Goal: Task Accomplishment & Management: Use online tool/utility

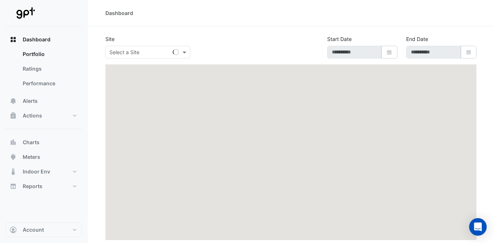
type input "**********"
select select "**"
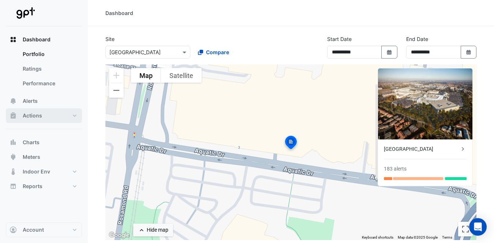
click at [47, 115] on button "Actions" at bounding box center [44, 115] width 76 height 15
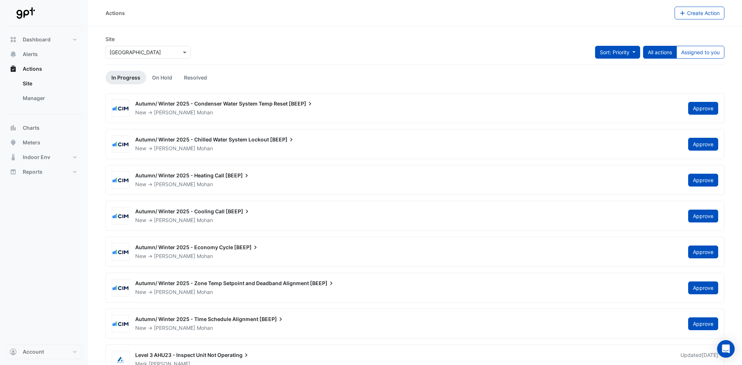
click at [498, 49] on button "Sort: Priority" at bounding box center [617, 52] width 45 height 13
click at [31, 52] on span "Alerts" at bounding box center [30, 54] width 15 height 7
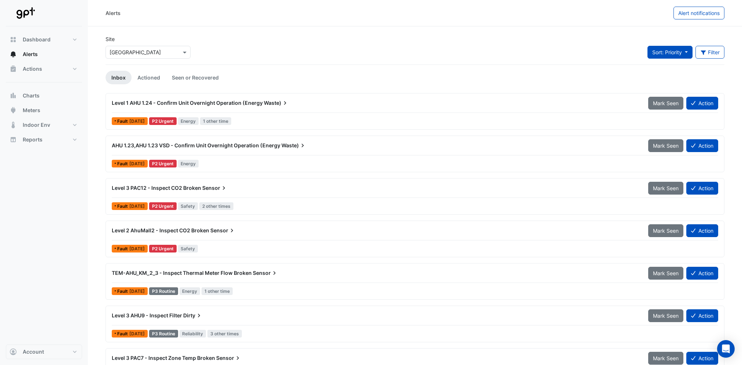
click at [498, 53] on button "Sort: Priority" at bounding box center [669, 52] width 45 height 13
click at [498, 47] on button "Filter" at bounding box center [709, 52] width 29 height 13
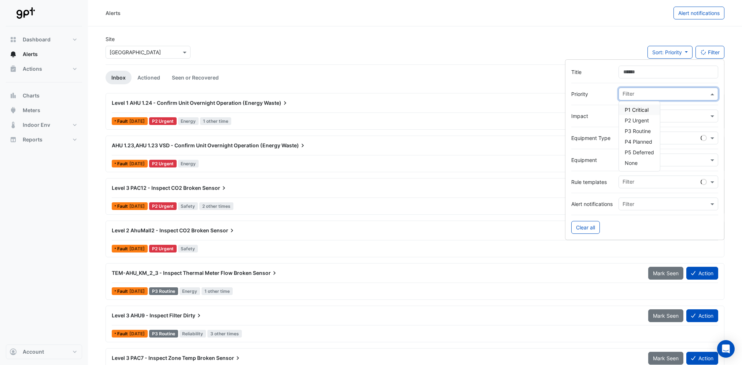
click at [498, 96] on span at bounding box center [712, 94] width 9 height 8
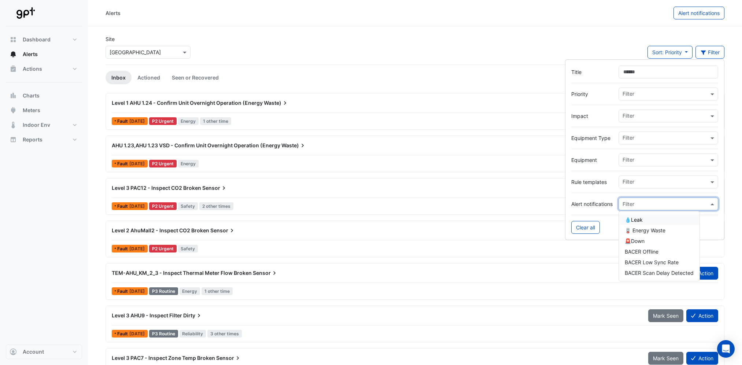
click at [498, 204] on span at bounding box center [712, 204] width 9 height 8
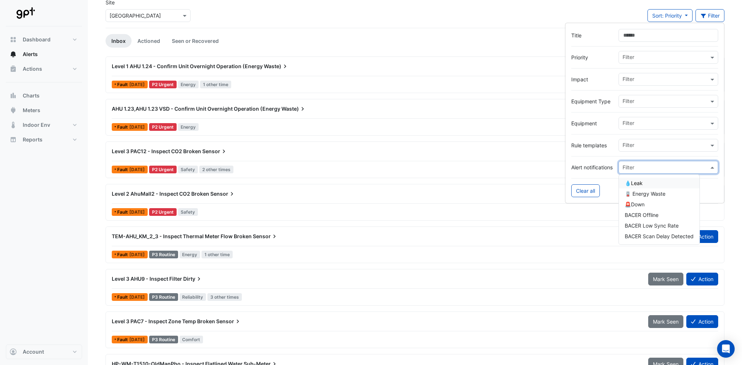
click at [498, 185] on div "💧Leak" at bounding box center [659, 183] width 81 height 11
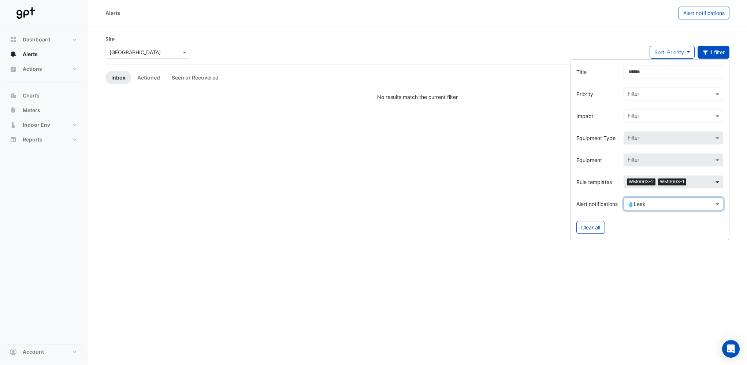
click at [498, 185] on span at bounding box center [718, 182] width 9 height 8
click at [498, 181] on span at bounding box center [718, 182] width 9 height 8
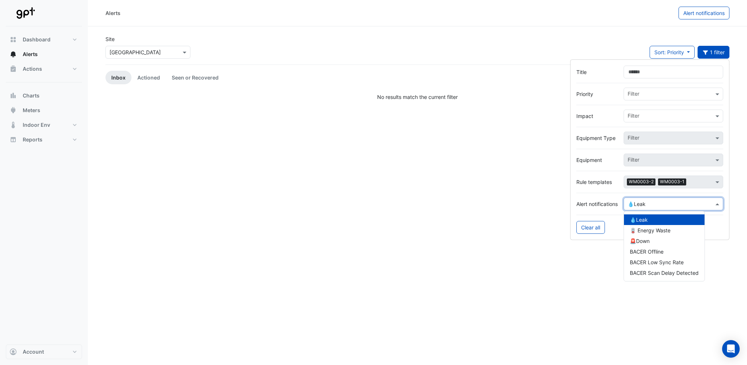
click at [498, 203] on span at bounding box center [718, 204] width 9 height 8
click at [498, 232] on span "🪫 Energy Waste" at bounding box center [650, 230] width 41 height 6
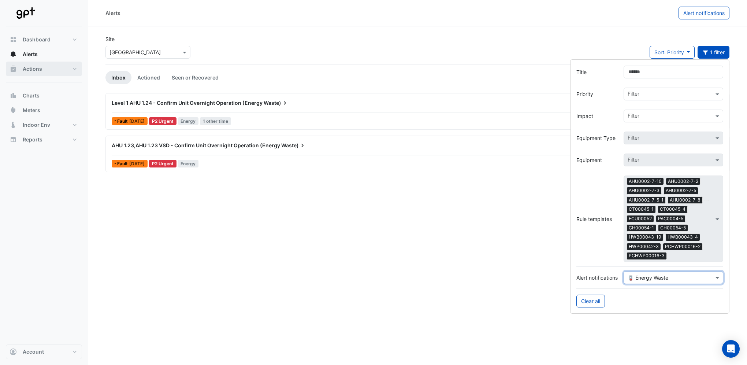
click at [31, 69] on span "Actions" at bounding box center [32, 68] width 19 height 7
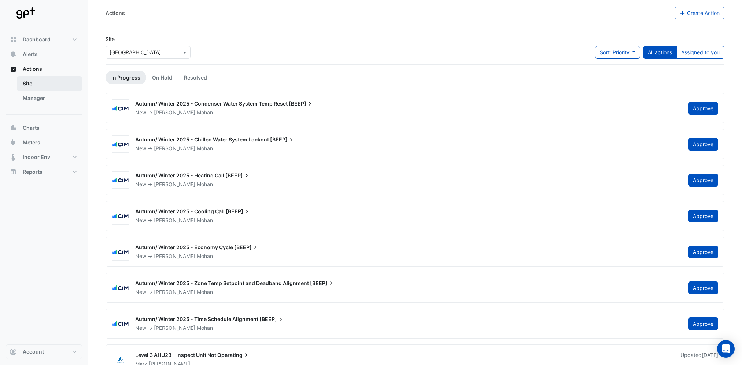
click at [30, 84] on link "Site" at bounding box center [49, 83] width 65 height 15
click at [35, 100] on link "Manager" at bounding box center [49, 98] width 65 height 15
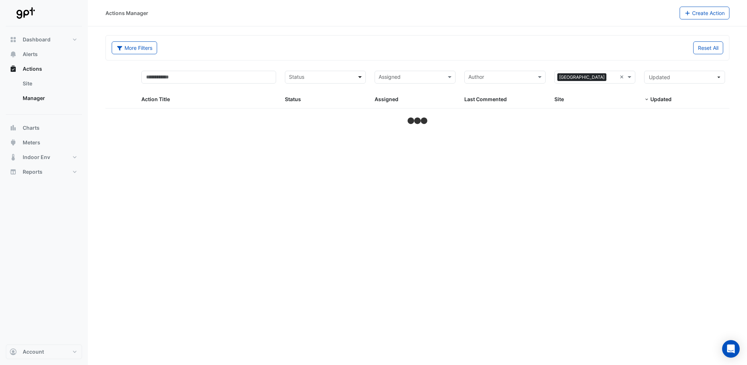
select select "**"
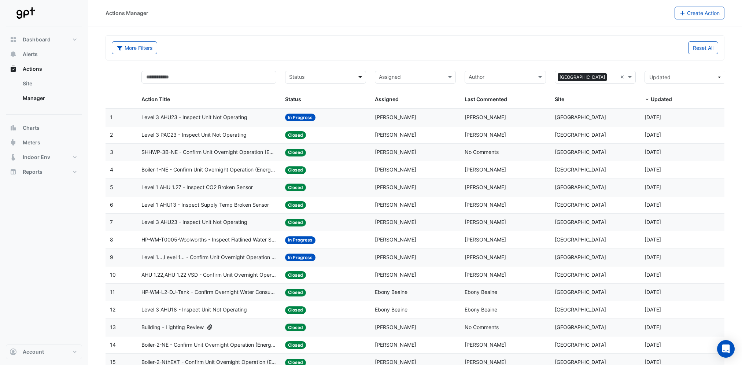
click at [358, 78] on span at bounding box center [360, 77] width 9 height 8
click at [498, 78] on span "Updated" at bounding box center [682, 77] width 67 height 8
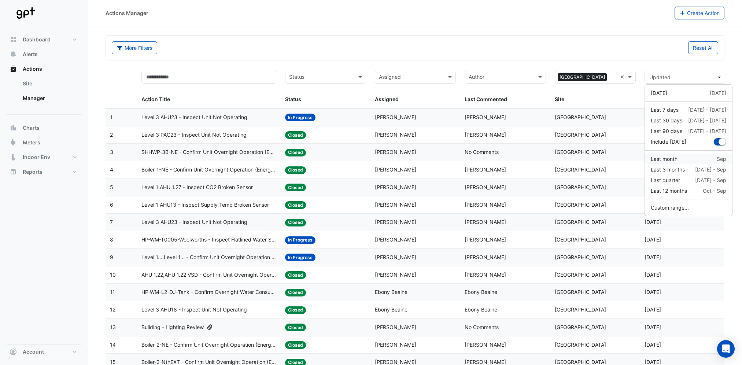
click at [498, 159] on div "Last month" at bounding box center [663, 159] width 27 height 8
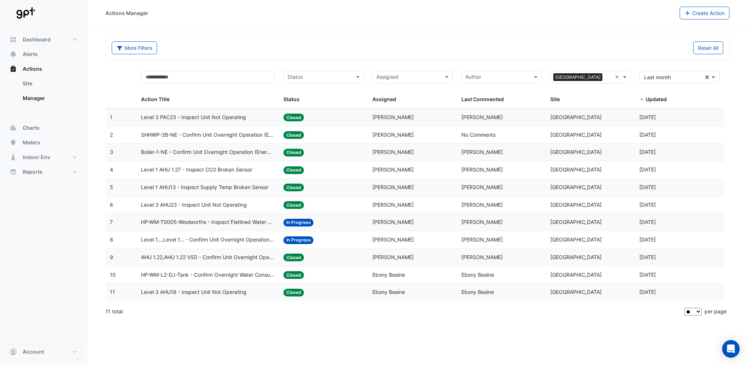
click at [264, 99] on div "Action Title" at bounding box center [206, 99] width 131 height 8
click at [357, 76] on span at bounding box center [358, 77] width 9 height 8
click at [138, 47] on button "More Filters" at bounding box center [134, 47] width 45 height 13
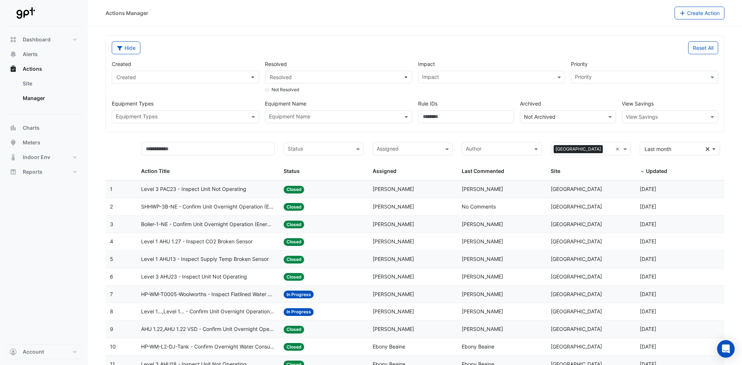
click at [498, 77] on input "text" at bounding box center [487, 78] width 131 height 8
click at [427, 104] on span "Energy" at bounding box center [432, 103] width 17 height 6
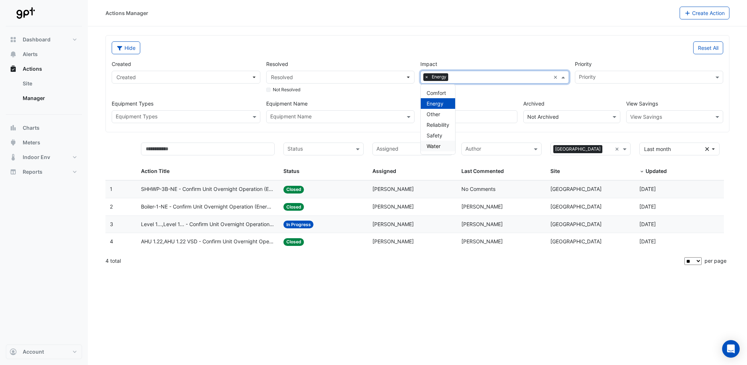
click at [428, 146] on span "Water" at bounding box center [434, 146] width 14 height 6
click at [436, 103] on span "Energy" at bounding box center [435, 103] width 17 height 6
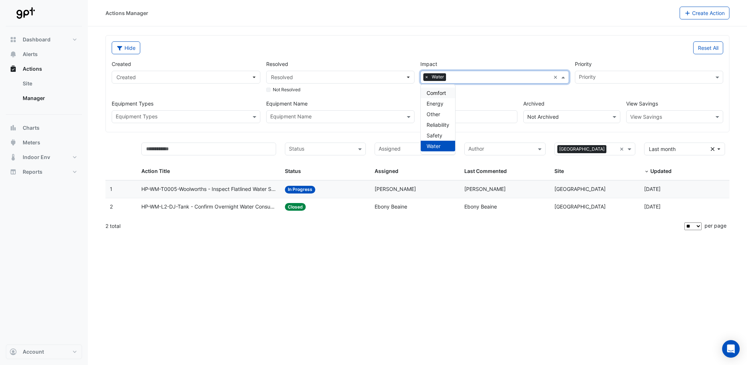
click at [435, 94] on span "Comfort" at bounding box center [436, 93] width 19 height 6
click at [433, 146] on span "Water" at bounding box center [434, 146] width 14 height 6
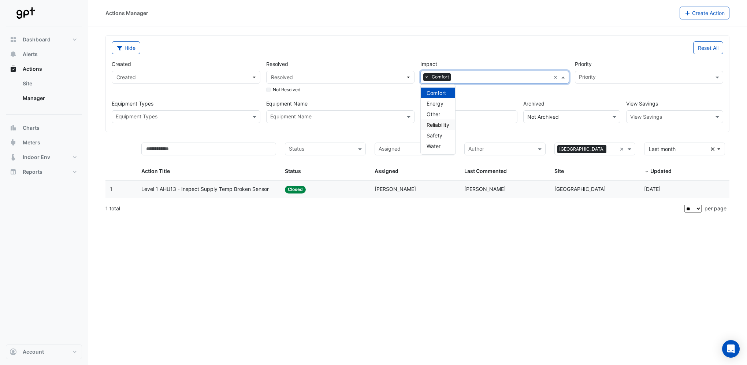
click at [434, 125] on span "Reliability" at bounding box center [438, 125] width 23 height 6
click at [435, 91] on span "Comfort" at bounding box center [436, 93] width 19 height 6
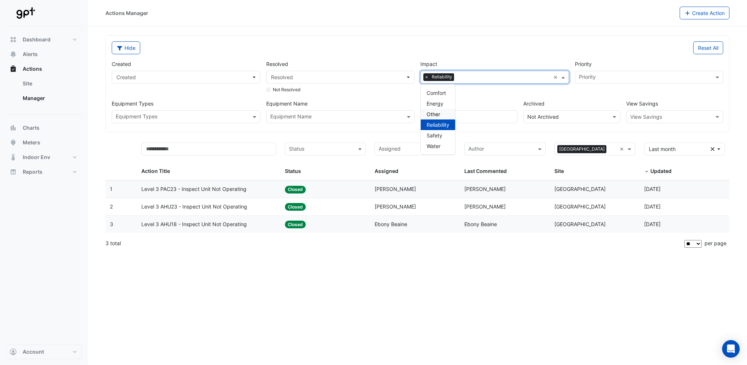
click at [436, 111] on span "Other" at bounding box center [434, 114] width 14 height 6
click at [436, 125] on span "Reliability" at bounding box center [438, 125] width 23 height 6
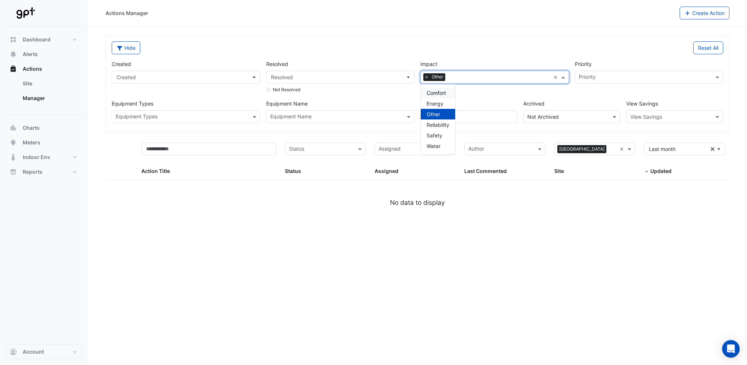
click at [427, 76] on span "×" at bounding box center [426, 76] width 7 height 7
select select "**"
